Goal: Check status: Check status

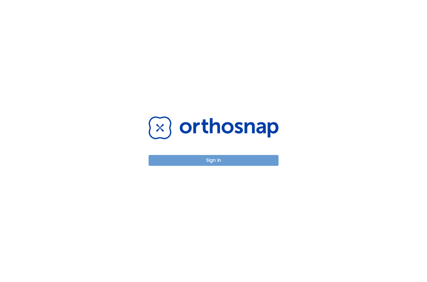
click at [207, 164] on button "Sign in" at bounding box center [214, 160] width 130 height 11
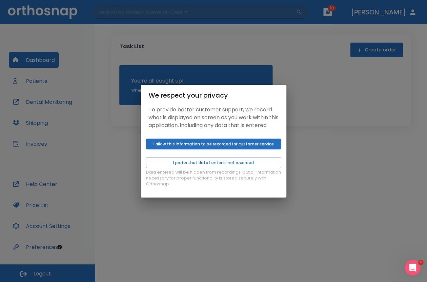
click at [211, 150] on button "I allow this information to be recorded for customer service" at bounding box center [213, 144] width 135 height 11
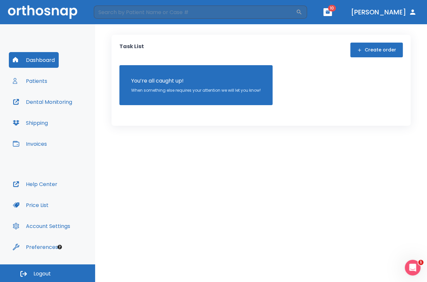
click at [32, 83] on button "Patients" at bounding box center [30, 81] width 42 height 16
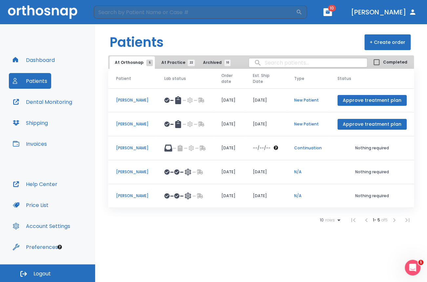
click at [179, 61] on span "At Practice 22" at bounding box center [176, 63] width 30 height 6
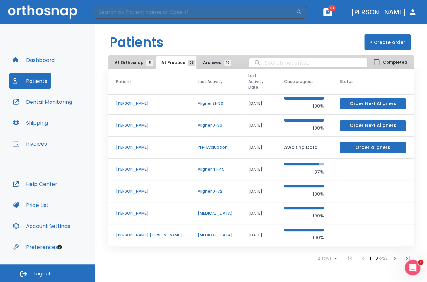
scroll to position [55, 0]
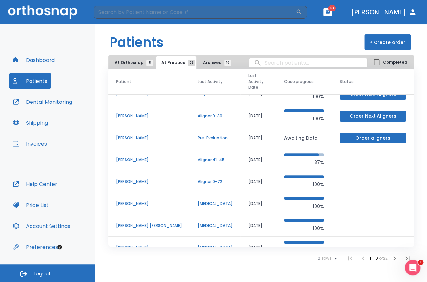
click at [394, 257] on icon "button" at bounding box center [394, 259] width 8 height 8
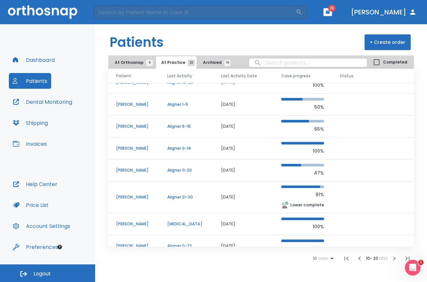
click at [125, 170] on p "Carlos Zarate" at bounding box center [133, 171] width 35 height 6
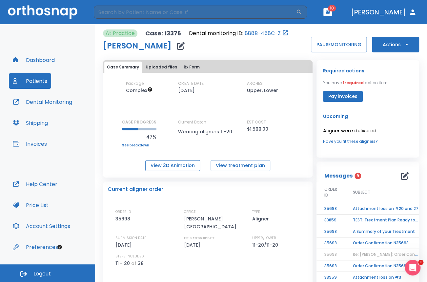
click at [186, 166] on button "View 3D Animation" at bounding box center [172, 165] width 55 height 11
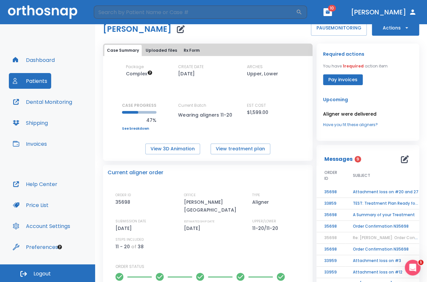
scroll to position [17, 0]
drag, startPoint x: 137, startPoint y: 237, endPoint x: 149, endPoint y: 236, distance: 12.1
click at [149, 237] on div "STEPS INCLUDED 11 - 20 of 38" at bounding box center [143, 244] width 56 height 14
click at [152, 237] on div "STEPS INCLUDED 11 - 20 of 38" at bounding box center [143, 244] width 56 height 14
drag, startPoint x: 136, startPoint y: 238, endPoint x: 145, endPoint y: 238, distance: 9.2
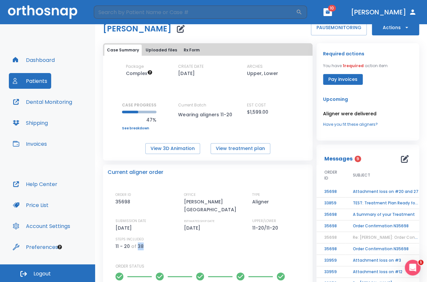
click at [144, 238] on div "STEPS INCLUDED 11 - 20 of 38" at bounding box center [143, 244] width 56 height 14
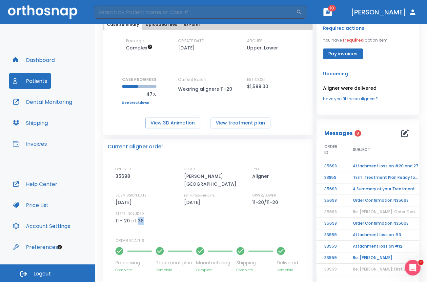
scroll to position [43, 0]
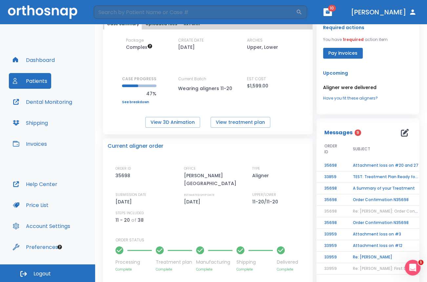
click at [140, 217] on p "38" at bounding box center [141, 221] width 6 height 8
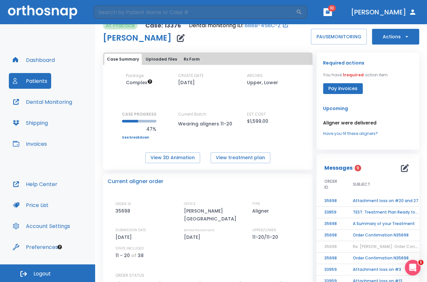
scroll to position [0, 0]
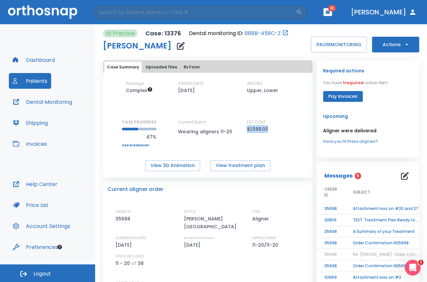
drag, startPoint x: 243, startPoint y: 127, endPoint x: 271, endPoint y: 128, distance: 27.6
click at [271, 128] on div "Package Complex CREATE DATE 01/28/25 ARCHES Upper, Lower CASE PROGRESS 47% Uppe…" at bounding box center [208, 114] width 210 height 67
click at [271, 128] on div "EST COST $1,599.00" at bounding box center [276, 126] width 59 height 14
drag, startPoint x: 241, startPoint y: 128, endPoint x: 274, endPoint y: 128, distance: 33.1
click at [274, 128] on div "Package Complex CREATE DATE 01/28/25 ARCHES Upper, Lower CASE PROGRESS 47% Uppe…" at bounding box center [208, 114] width 210 height 67
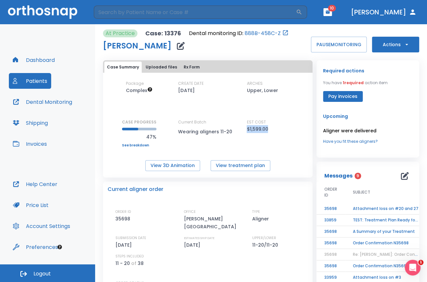
click at [277, 130] on div "EST COST $1,599.00" at bounding box center [276, 126] width 59 height 14
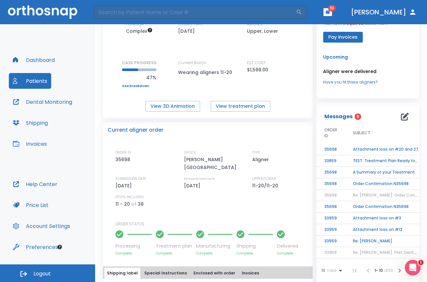
scroll to position [73, 0]
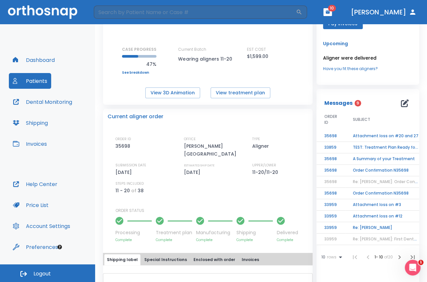
click at [377, 204] on td "Attachment loss on #3" at bounding box center [386, 204] width 82 height 11
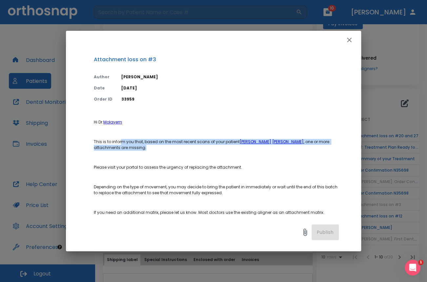
drag, startPoint x: 121, startPoint y: 142, endPoint x: 274, endPoint y: 146, distance: 152.6
click at [274, 146] on p "This is to inform you that, based on the most recent scans of your patient Carl…" at bounding box center [216, 145] width 245 height 12
click at [293, 143] on p "This is to inform you that, based on the most recent scans of your patient Carl…" at bounding box center [216, 145] width 245 height 12
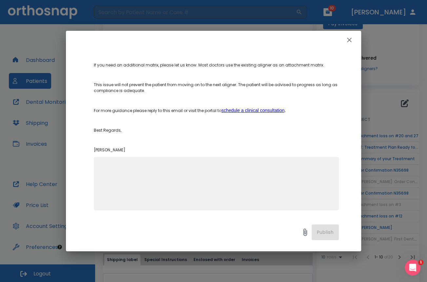
scroll to position [83, 0]
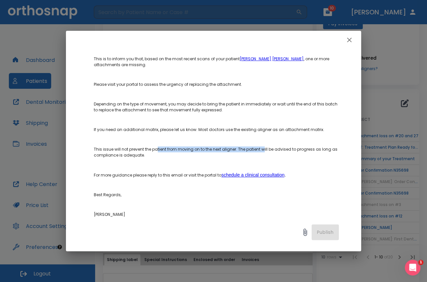
drag, startPoint x: 157, startPoint y: 148, endPoint x: 269, endPoint y: 148, distance: 111.2
click at [269, 148] on p "This issue will not prevent the patient from moving on to the next aligner. The…" at bounding box center [216, 153] width 245 height 12
drag, startPoint x: 103, startPoint y: 150, endPoint x: 237, endPoint y: 149, distance: 133.5
click at [237, 149] on p "This issue will not prevent the patient from moving on to the next aligner. The…" at bounding box center [216, 153] width 245 height 12
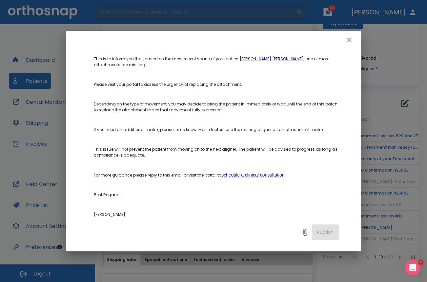
click at [248, 149] on p "This issue will not prevent the patient from moving on to the next aligner. The…" at bounding box center [216, 153] width 245 height 12
drag, startPoint x: 236, startPoint y: 149, endPoint x: 324, endPoint y: 149, distance: 88.9
click at [324, 149] on p "This issue will not prevent the patient from moving on to the next aligner. The…" at bounding box center [216, 153] width 245 height 12
drag, startPoint x: 106, startPoint y: 156, endPoint x: 154, endPoint y: 157, distance: 47.3
click at [152, 157] on p "This issue will not prevent the patient from moving on to the next aligner. The…" at bounding box center [216, 153] width 245 height 12
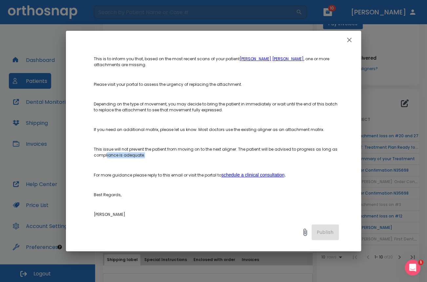
click at [154, 157] on p "This issue will not prevent the patient from moving on to the next aligner. The…" at bounding box center [216, 153] width 245 height 12
click at [349, 39] on icon "button" at bounding box center [349, 40] width 5 height 5
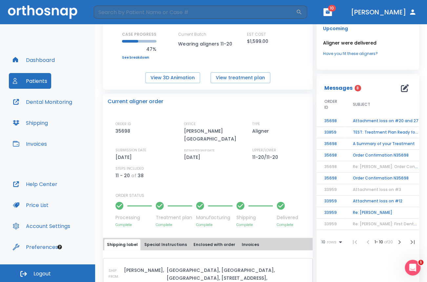
scroll to position [93, 0]
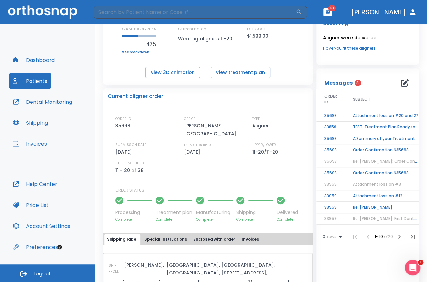
click at [364, 195] on td "Attachment loss on #12" at bounding box center [386, 196] width 82 height 11
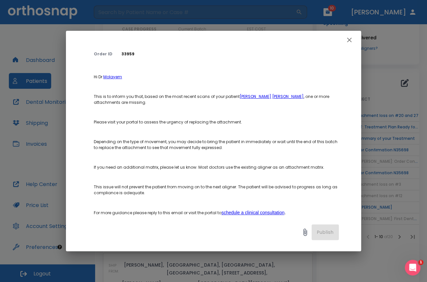
scroll to position [58, 0]
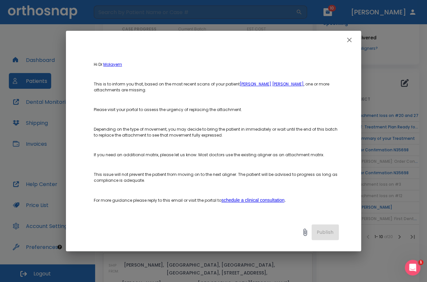
click at [349, 40] on icon "button" at bounding box center [349, 40] width 5 height 5
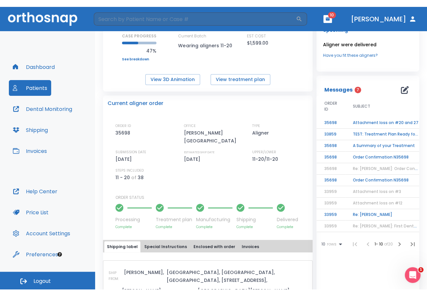
scroll to position [0, 0]
